Goal: Transaction & Acquisition: Purchase product/service

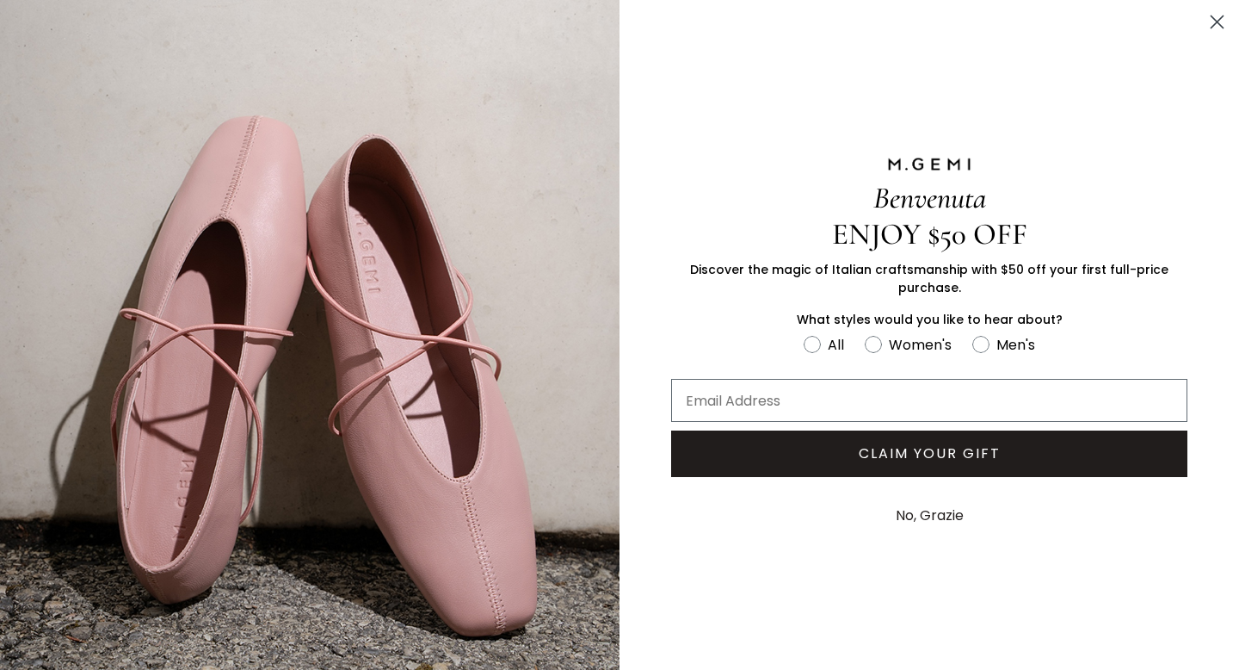
click at [1217, 19] on circle "Close dialog" at bounding box center [1217, 22] width 28 height 28
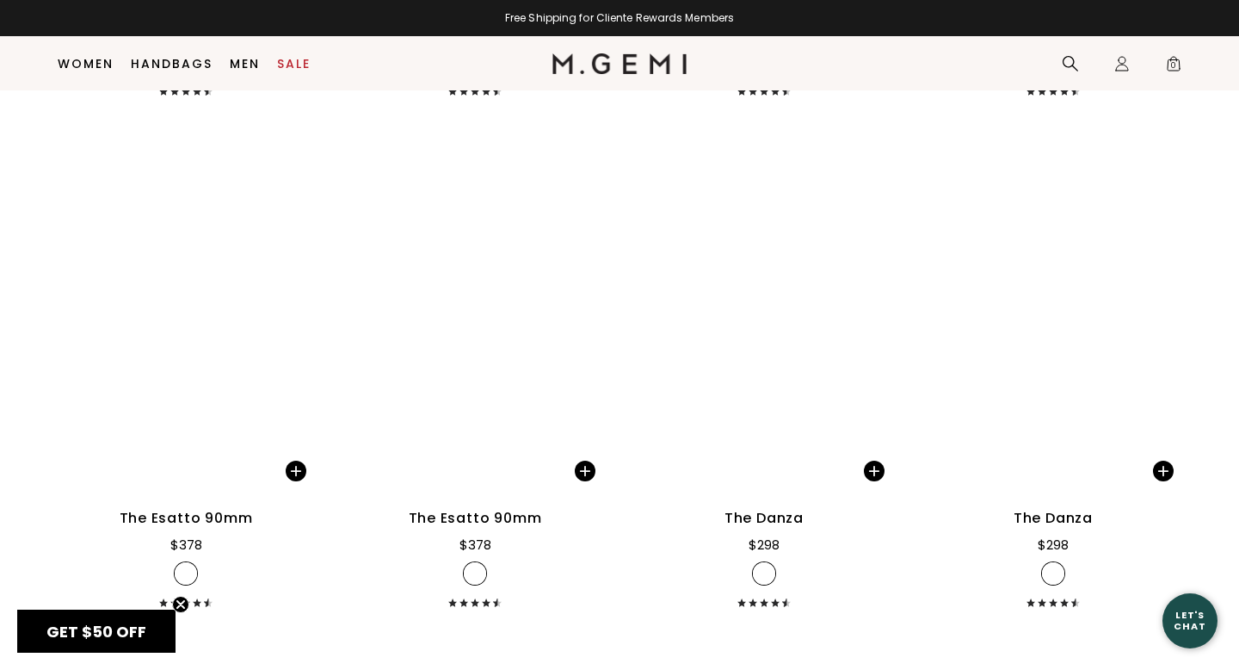
scroll to position [8011, 0]
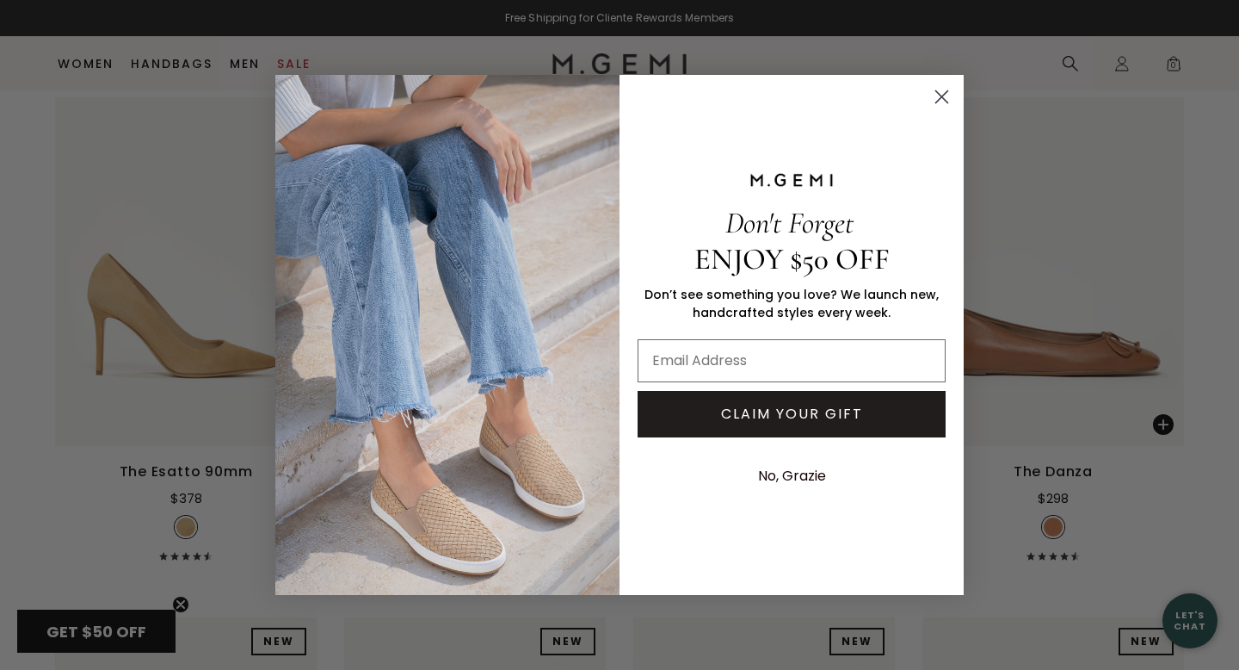
click at [936, 100] on circle "Close dialog" at bounding box center [942, 97] width 28 height 28
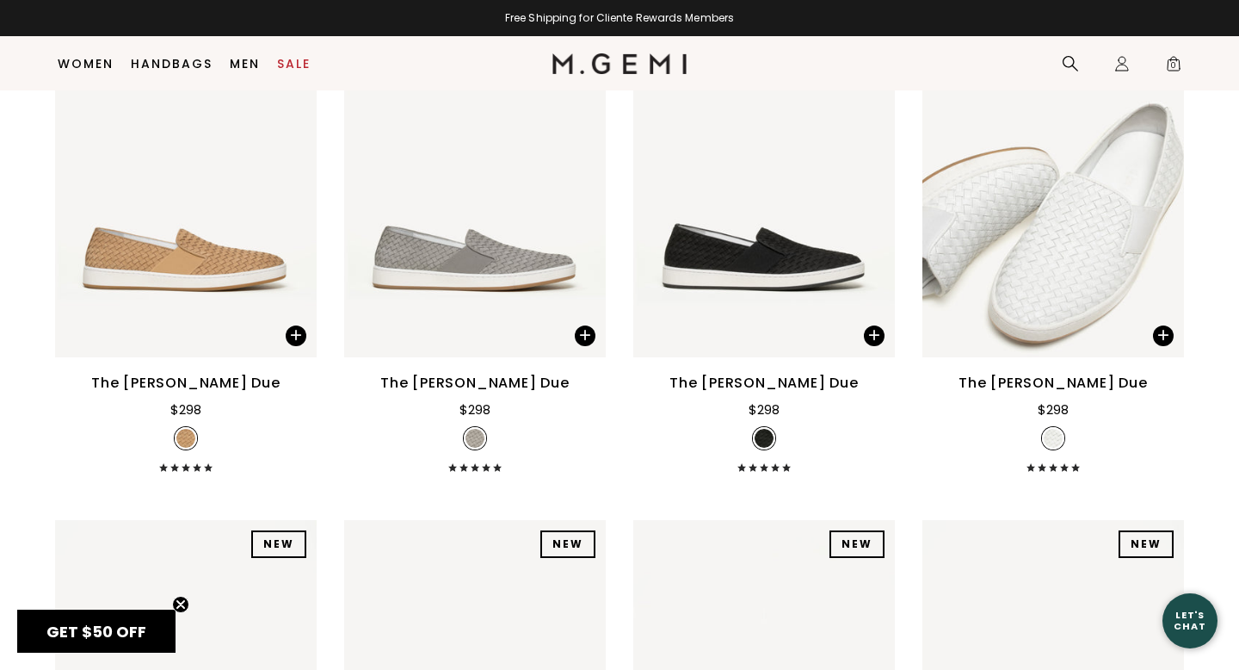
scroll to position [8624, 0]
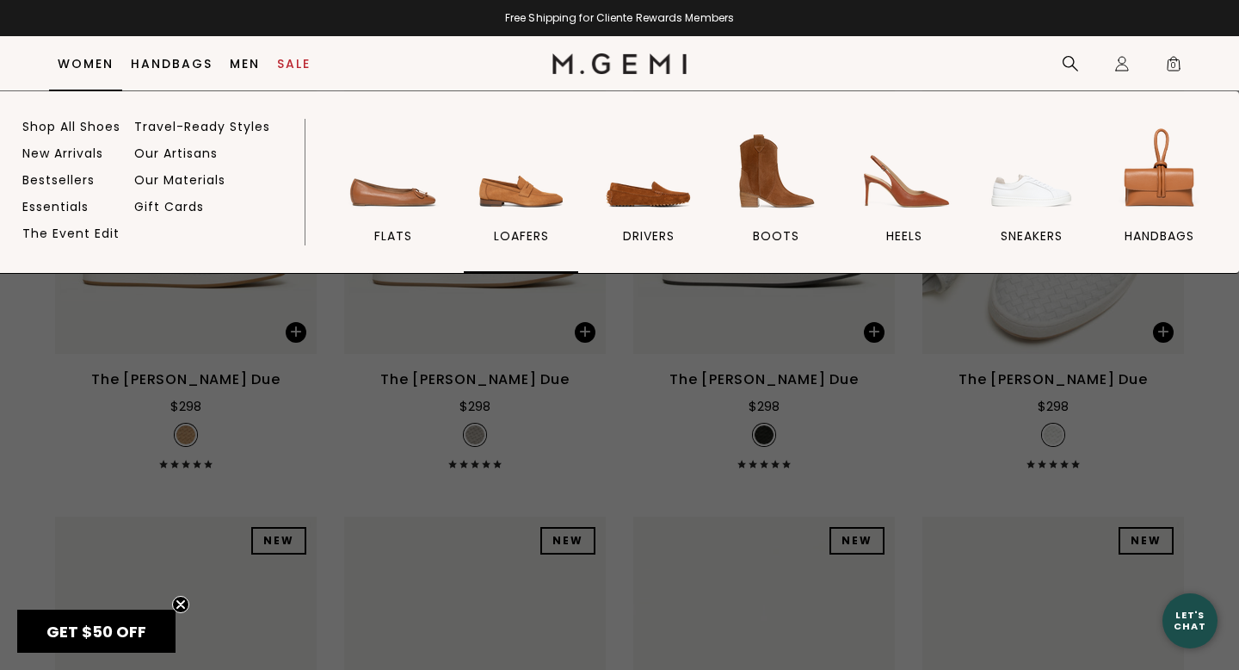
click at [537, 200] on img at bounding box center [521, 171] width 96 height 96
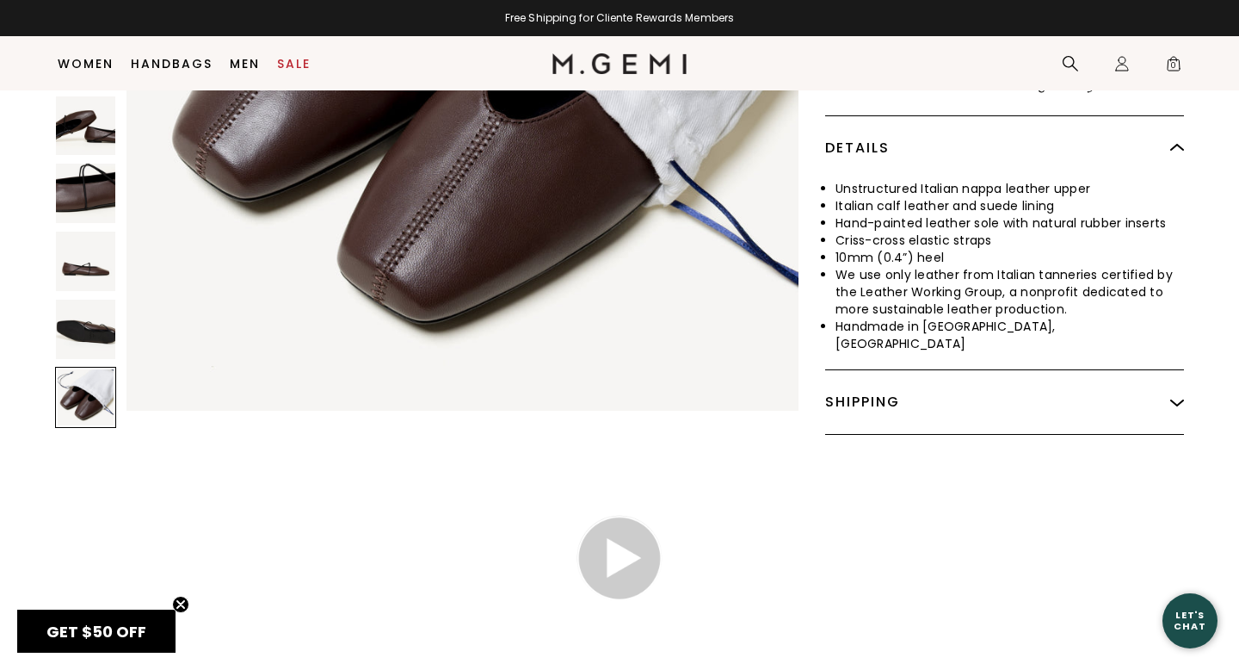
scroll to position [950, 0]
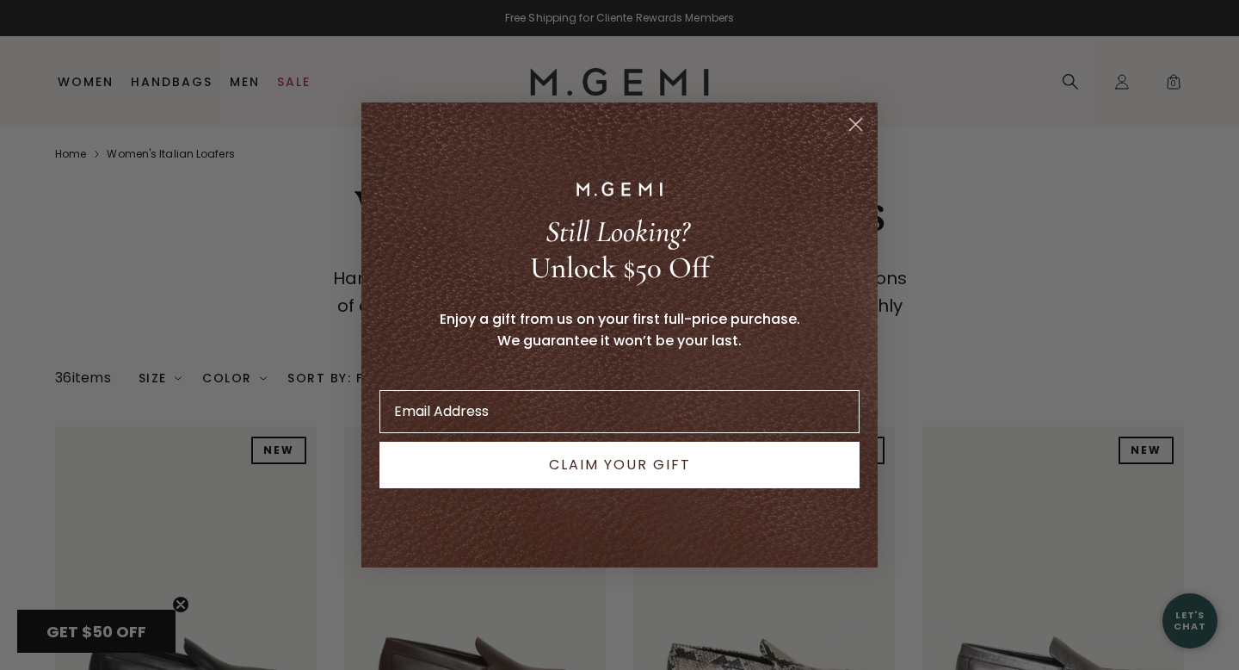
click at [852, 129] on circle "Close dialog" at bounding box center [856, 124] width 28 height 28
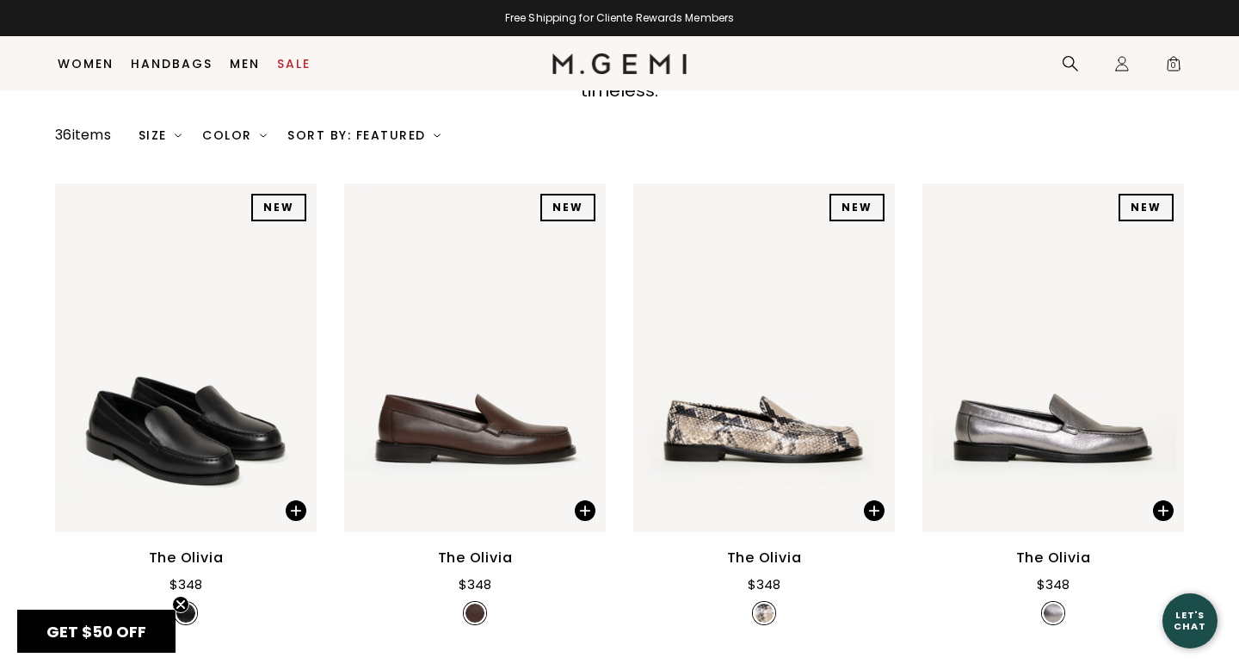
scroll to position [209, 0]
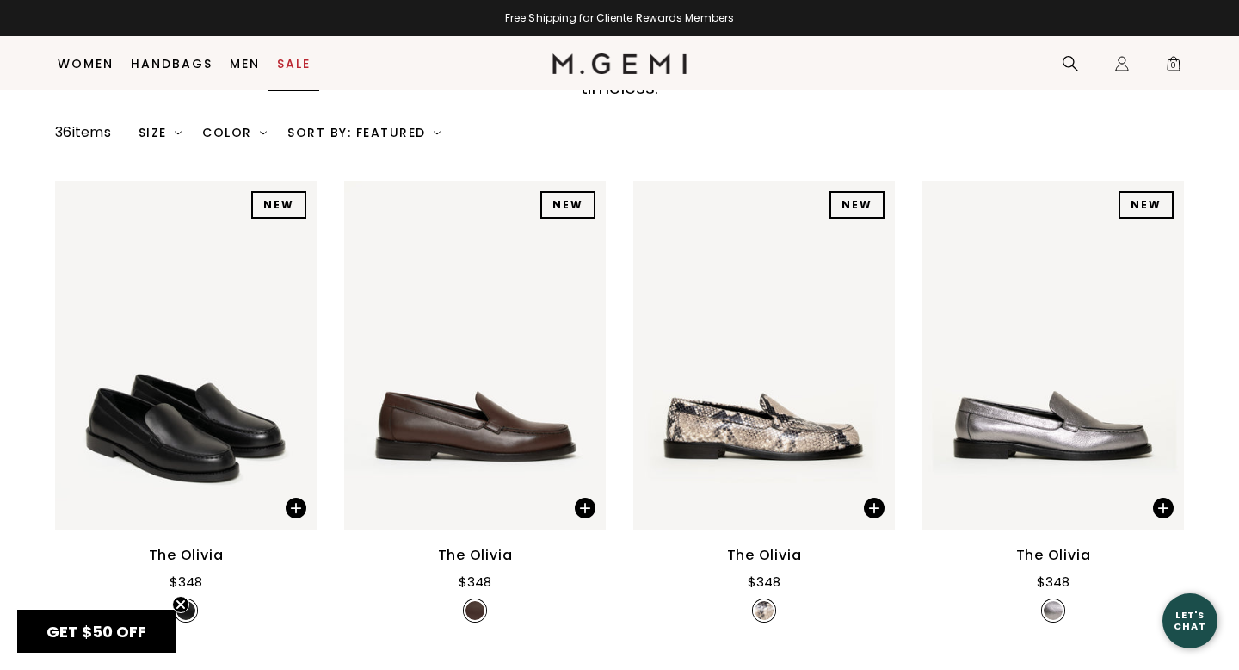
click at [306, 59] on link "Sale" at bounding box center [294, 64] width 34 height 14
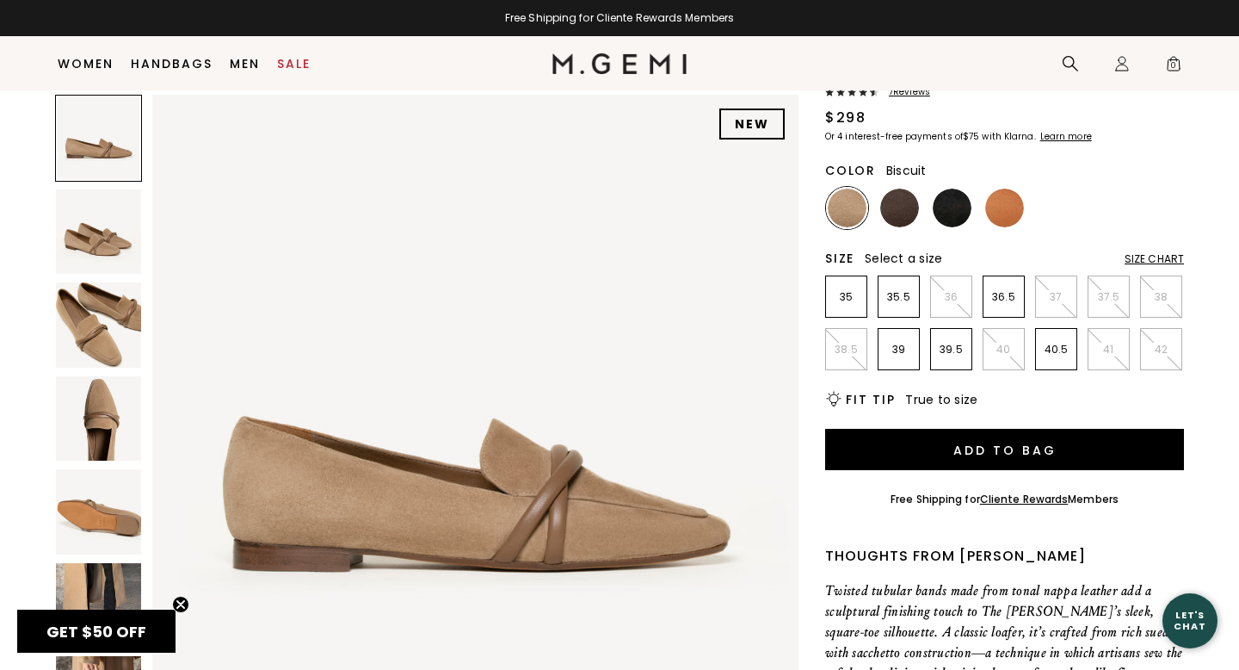
scroll to position [160, 0]
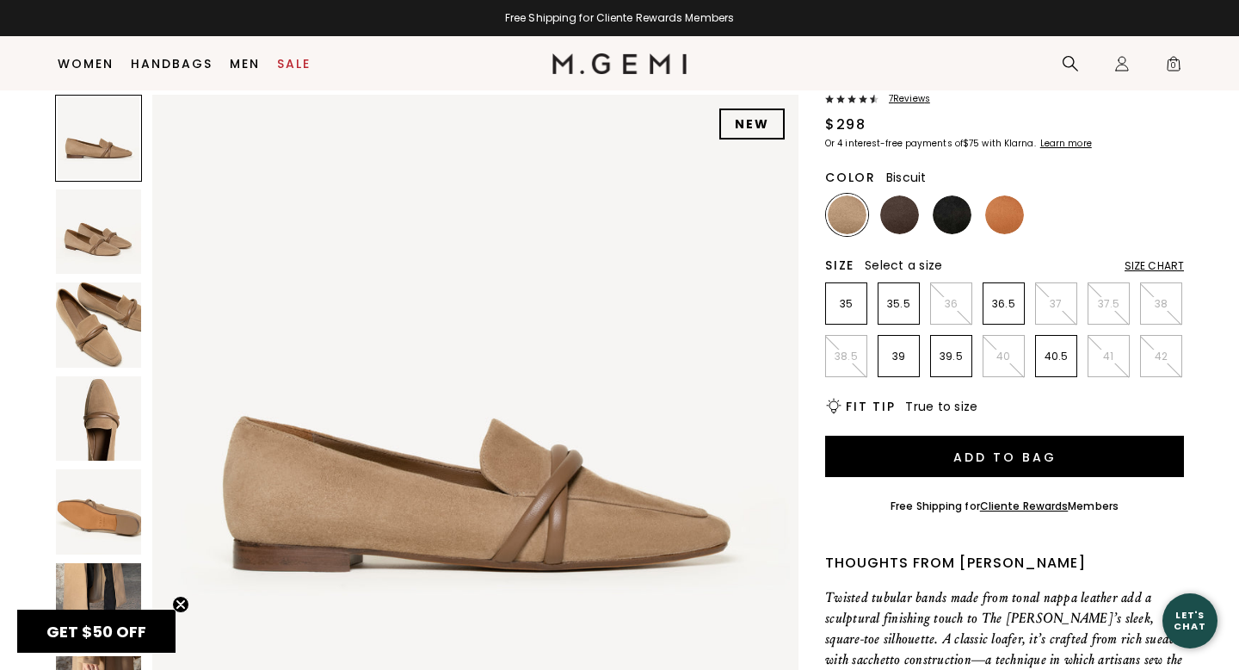
click at [110, 346] on img at bounding box center [98, 324] width 85 height 85
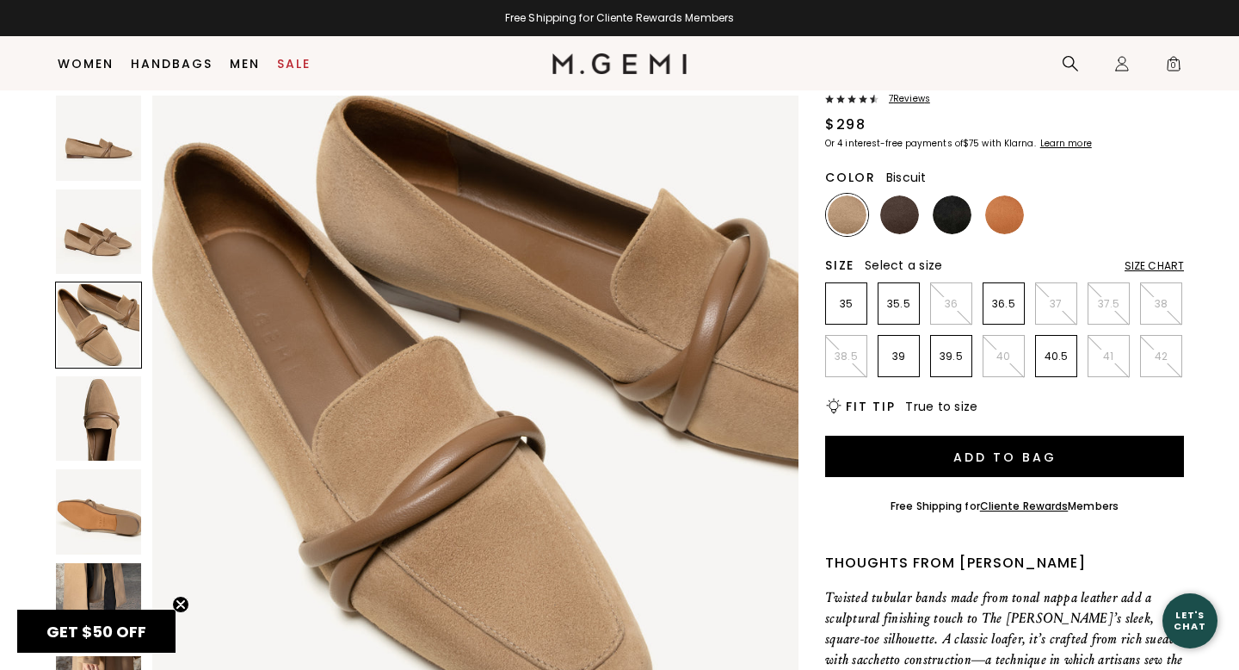
scroll to position [1328, 0]
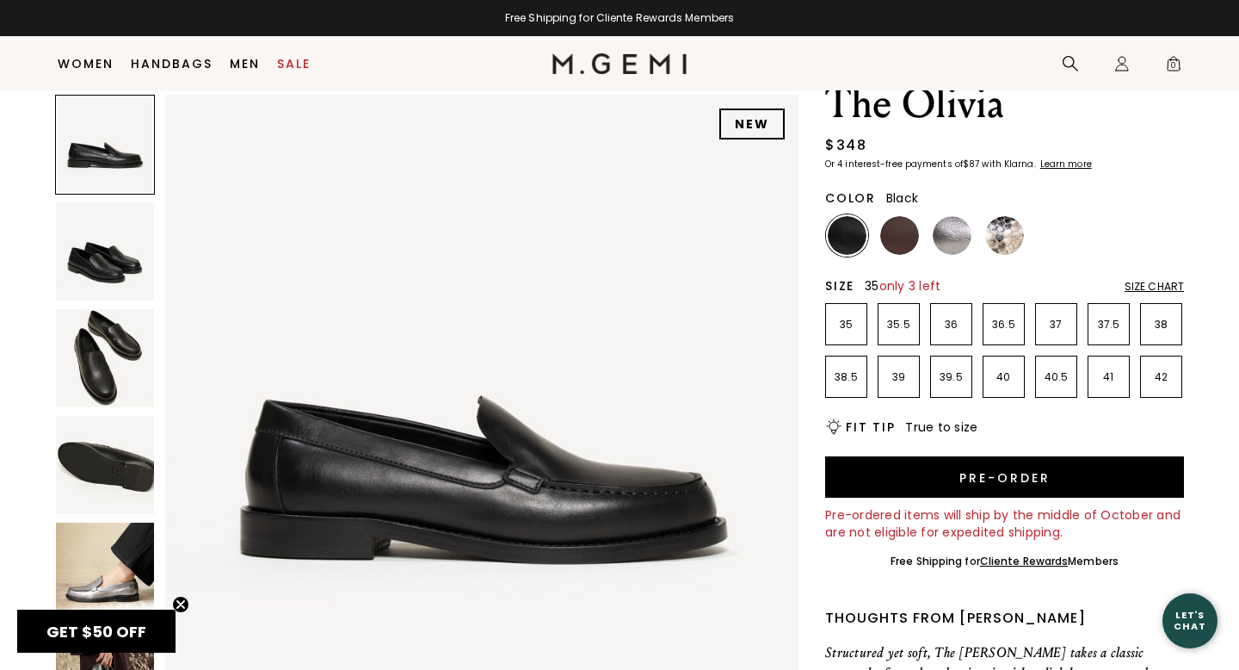
scroll to position [56, 0]
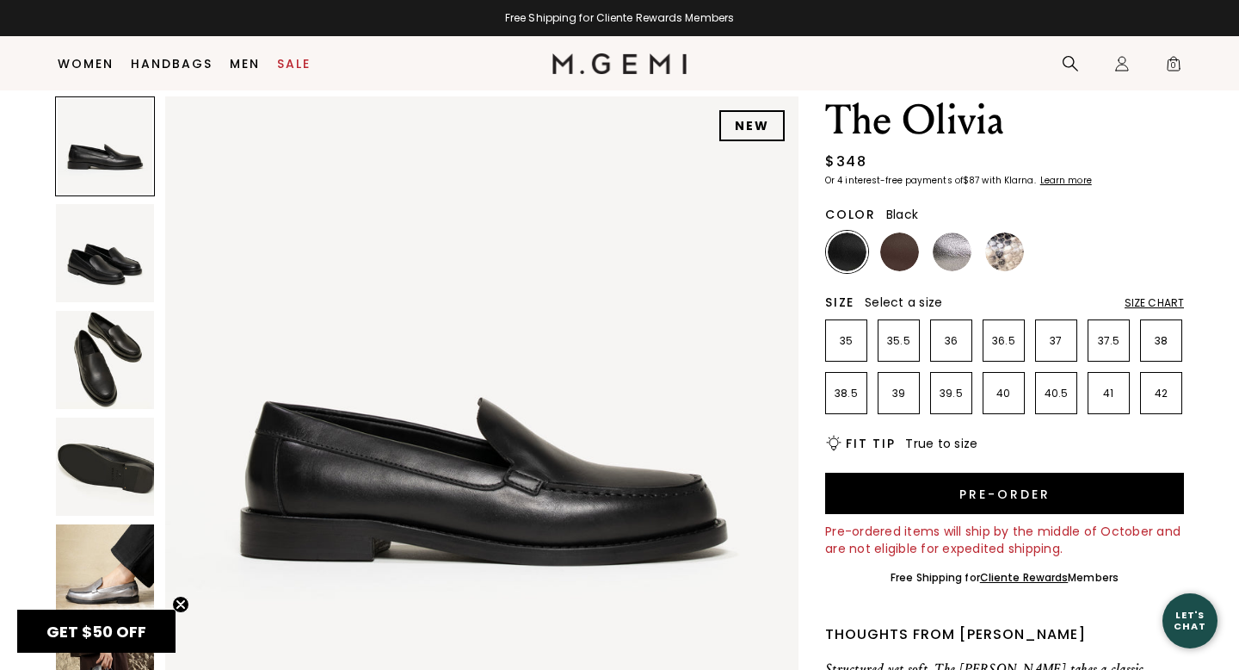
click at [109, 345] on img at bounding box center [105, 360] width 98 height 98
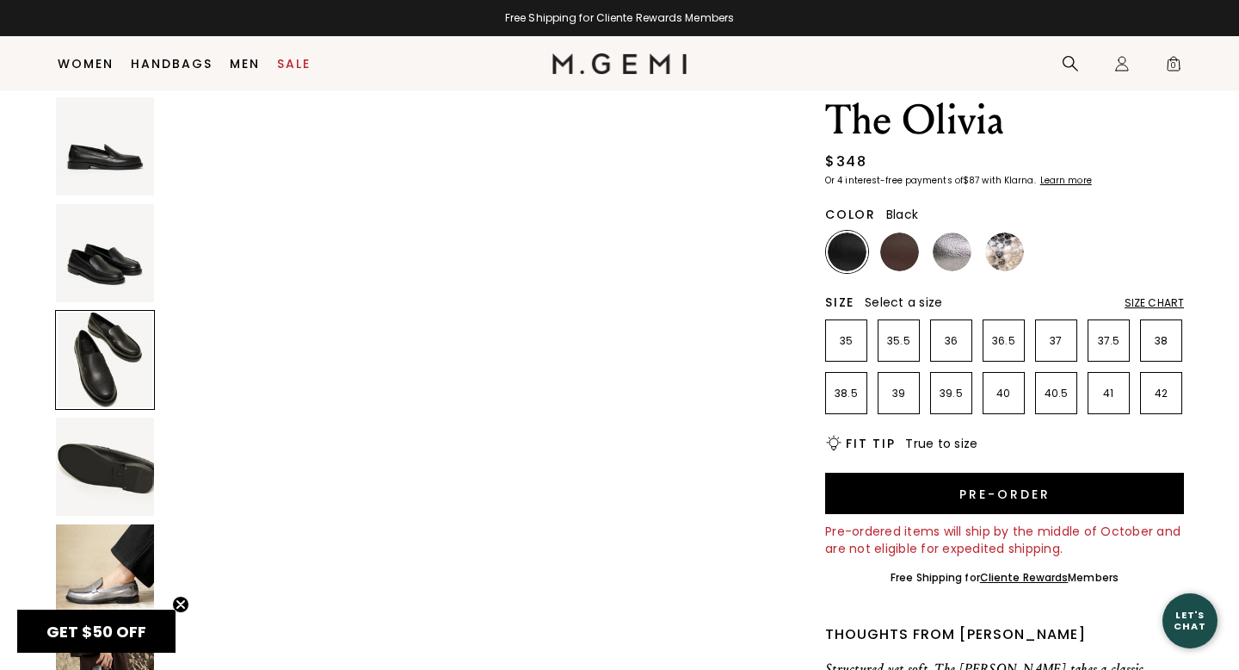
scroll to position [1301, 0]
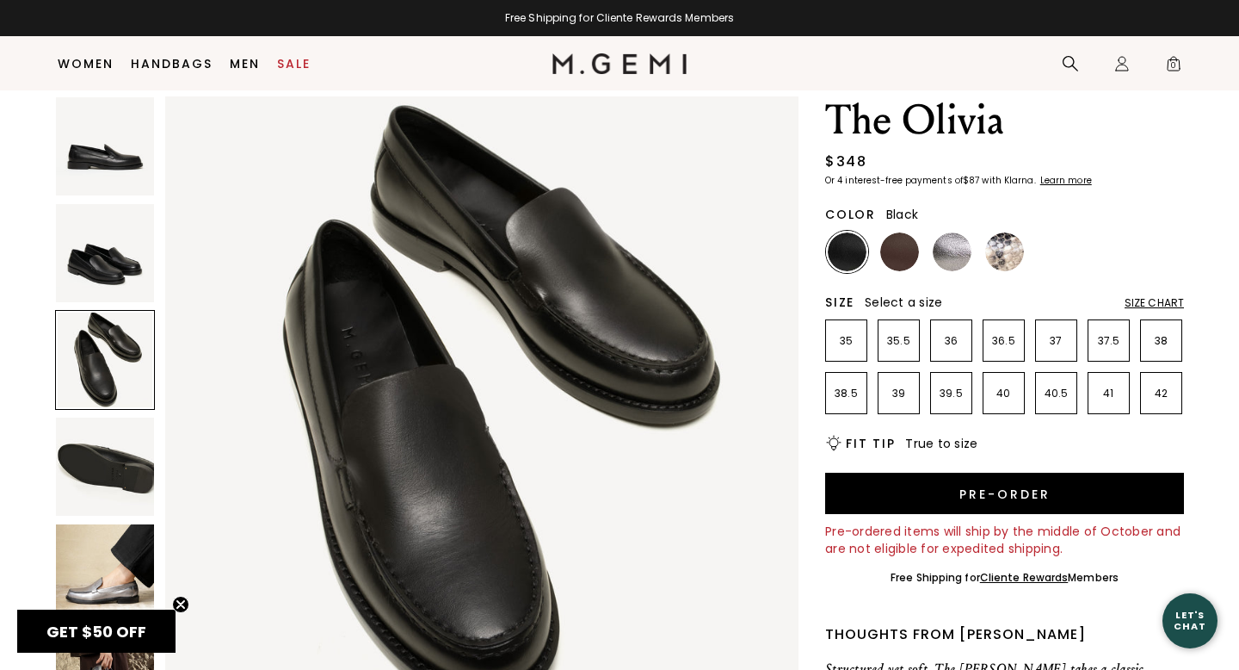
click at [99, 444] on img at bounding box center [105, 466] width 98 height 98
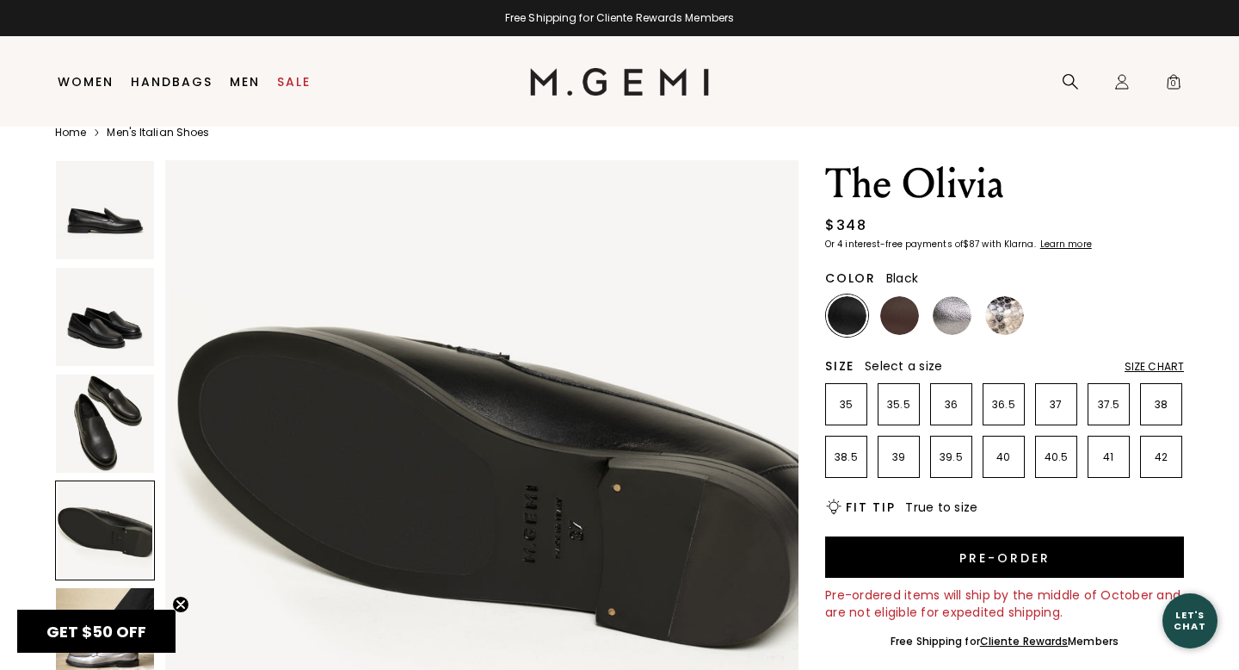
scroll to position [31, 0]
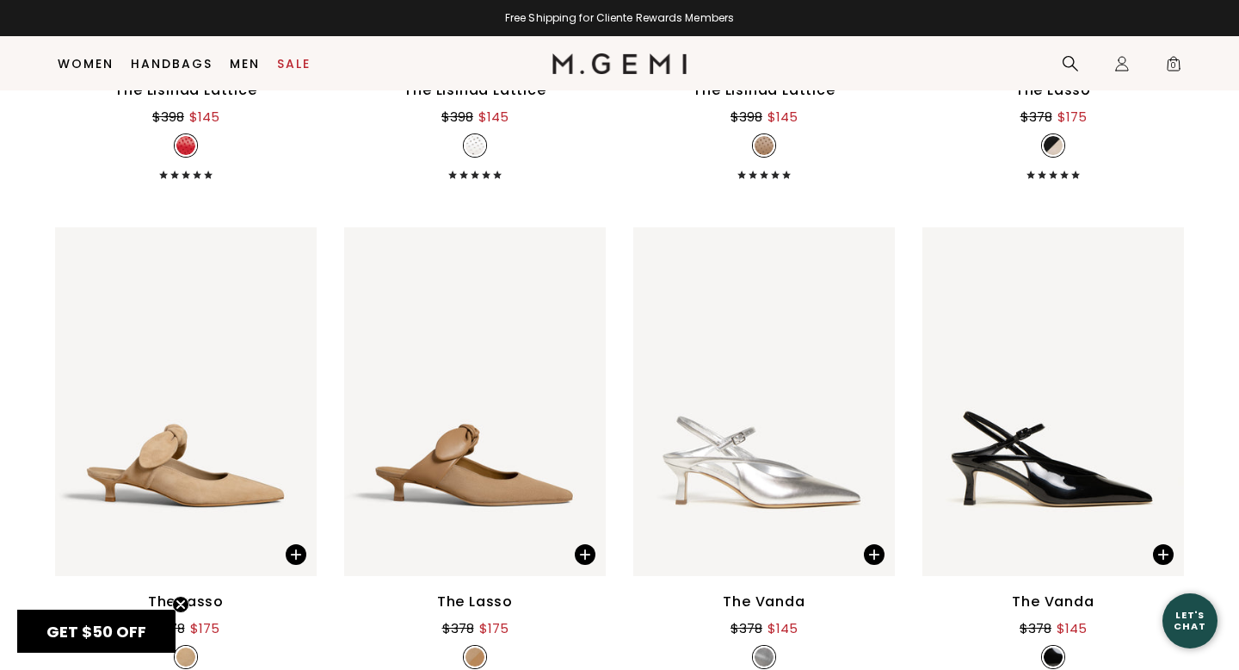
scroll to position [5329, 0]
